Goal: Task Accomplishment & Management: Manage account settings

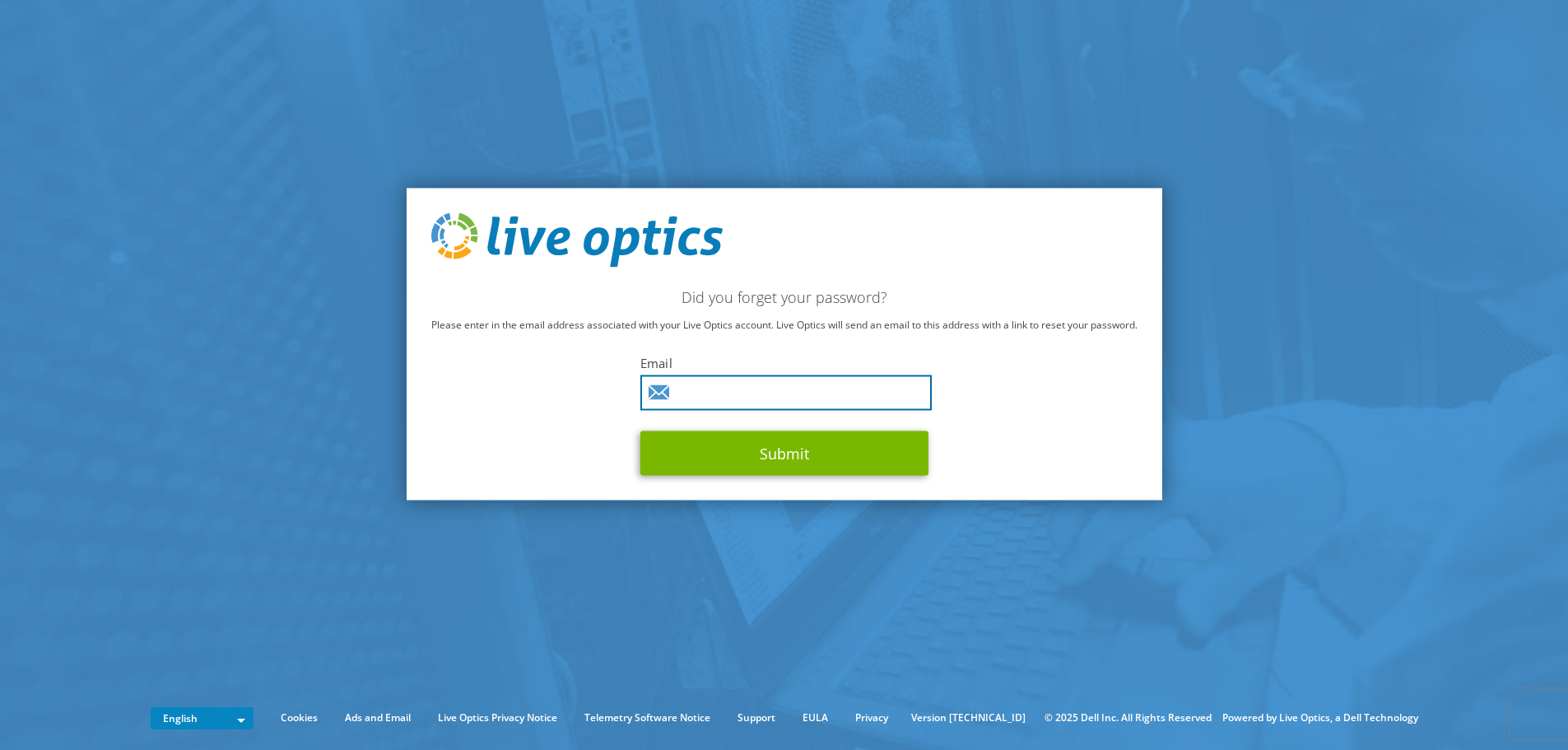
click at [720, 389] on input "text" at bounding box center [786, 392] width 291 height 35
type input "rveliz@canella.com.gt"
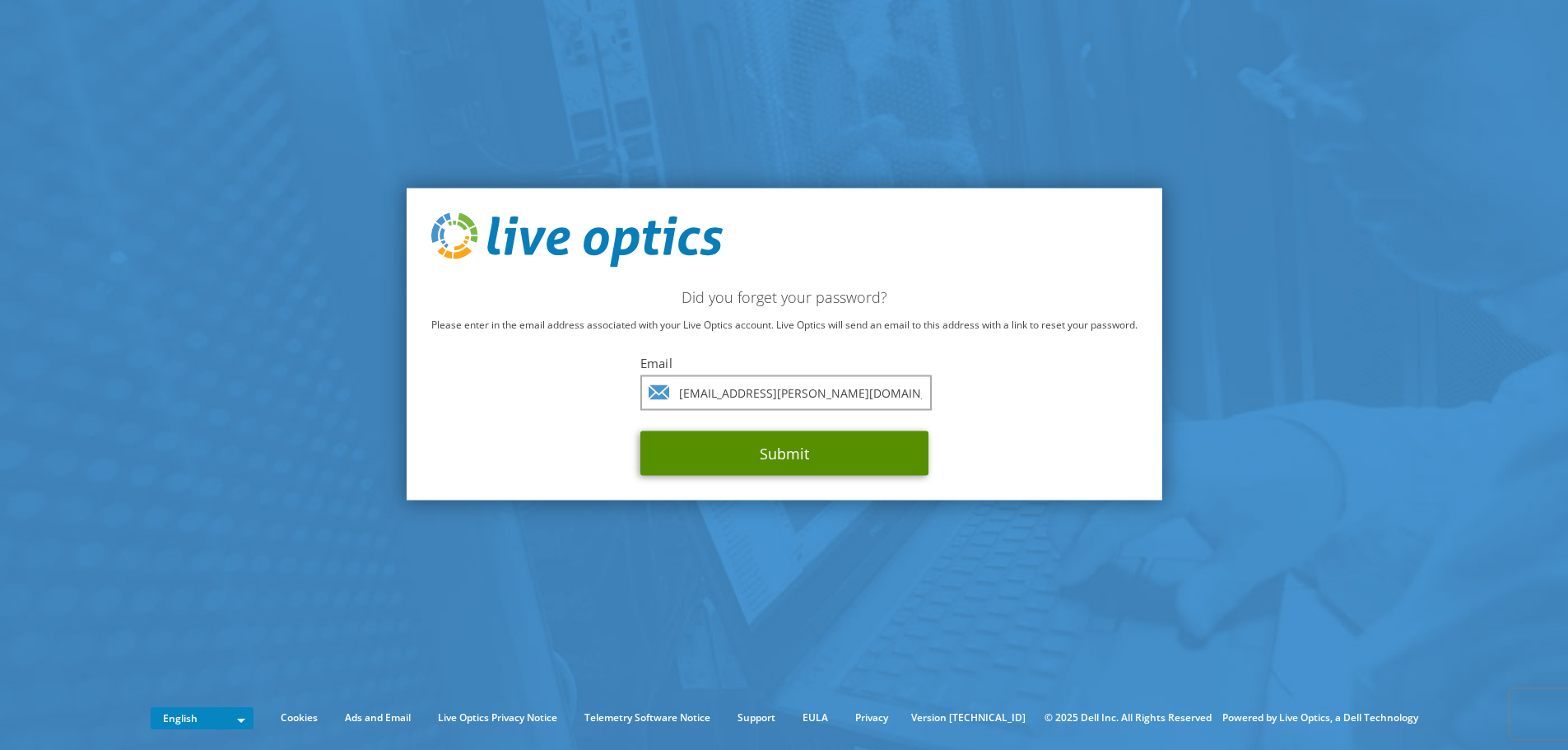
click at [770, 460] on button "Submit" at bounding box center [785, 453] width 288 height 45
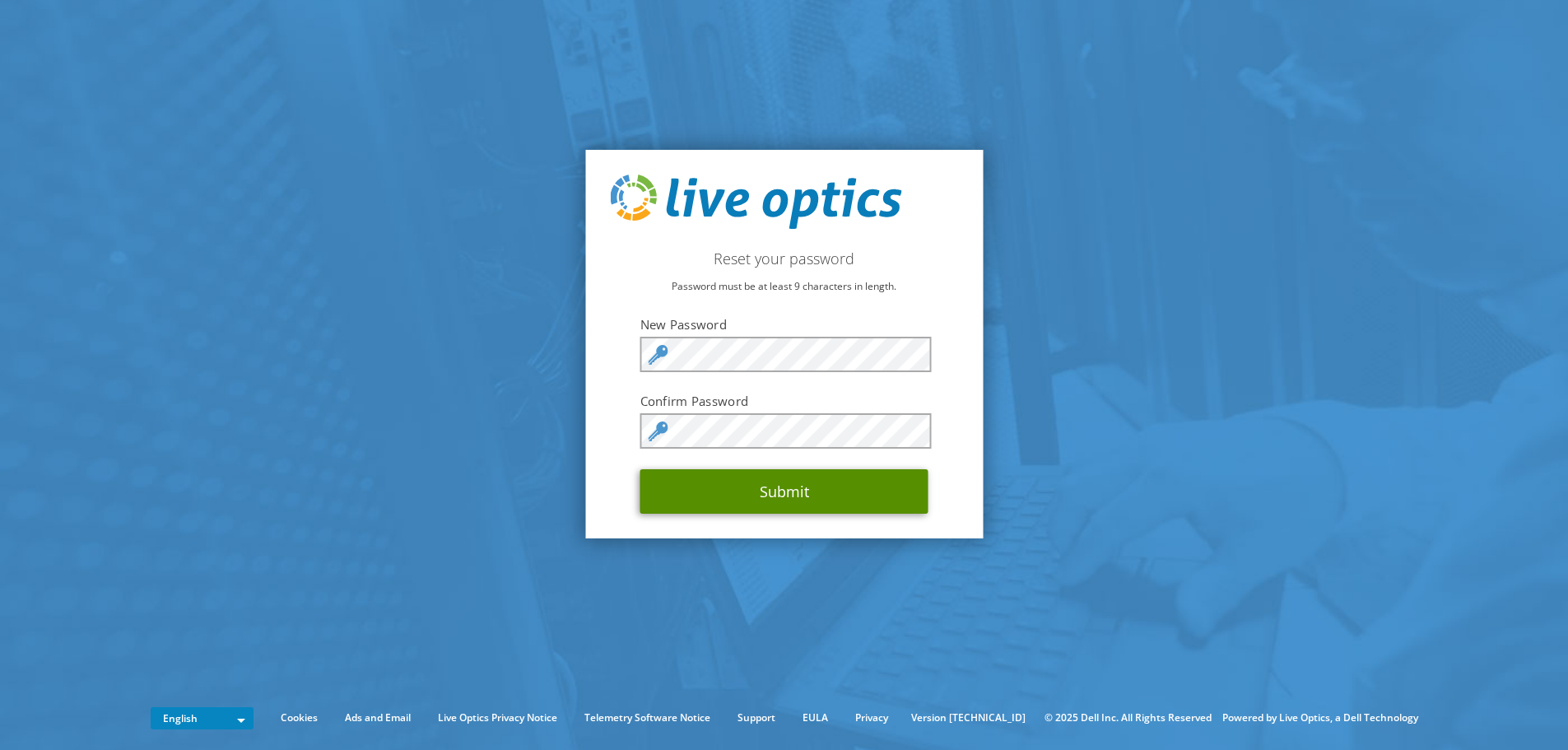
click at [788, 496] on button "Submit" at bounding box center [785, 491] width 288 height 45
